Goal: Navigation & Orientation: Find specific page/section

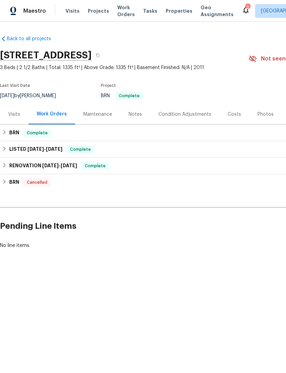
click at [169, 10] on span "Properties" at bounding box center [179, 11] width 27 height 7
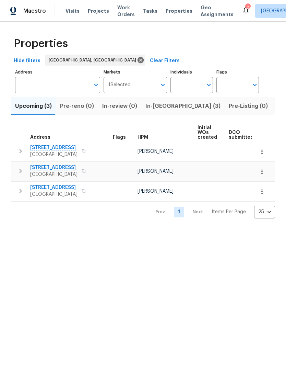
click at [173, 8] on span "Properties" at bounding box center [179, 11] width 27 height 7
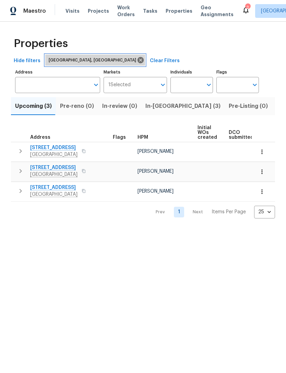
click at [79, 65] on div "[GEOGRAPHIC_DATA], [GEOGRAPHIC_DATA]" at bounding box center [95, 60] width 100 height 11
click at [137, 61] on icon at bounding box center [141, 60] width 8 height 8
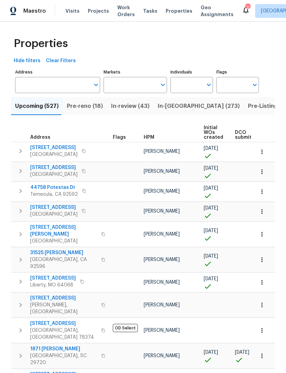
click at [117, 105] on span "In-review (43)" at bounding box center [130, 106] width 38 height 10
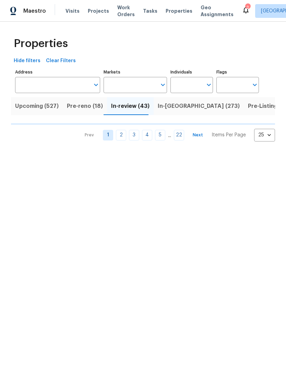
click at [160, 104] on span "In-[GEOGRAPHIC_DATA] (273)" at bounding box center [199, 106] width 82 height 10
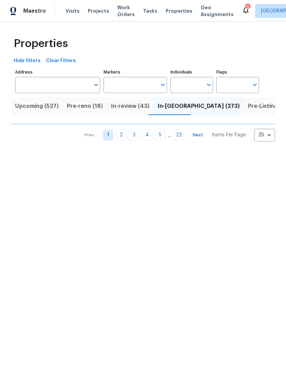
click at [166, 108] on span "In-[GEOGRAPHIC_DATA] (273)" at bounding box center [199, 106] width 82 height 10
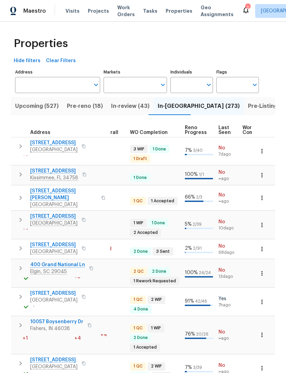
scroll to position [5, 241]
